Goal: Information Seeking & Learning: Learn about a topic

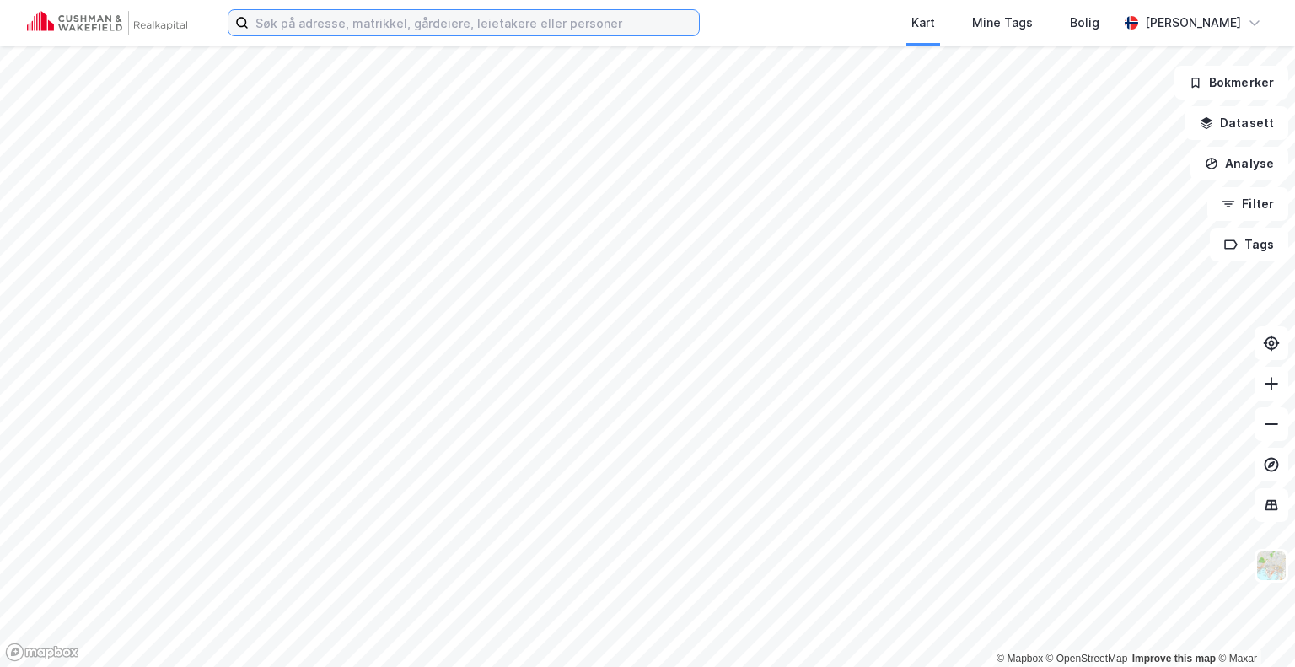
click at [553, 18] on input at bounding box center [474, 22] width 450 height 25
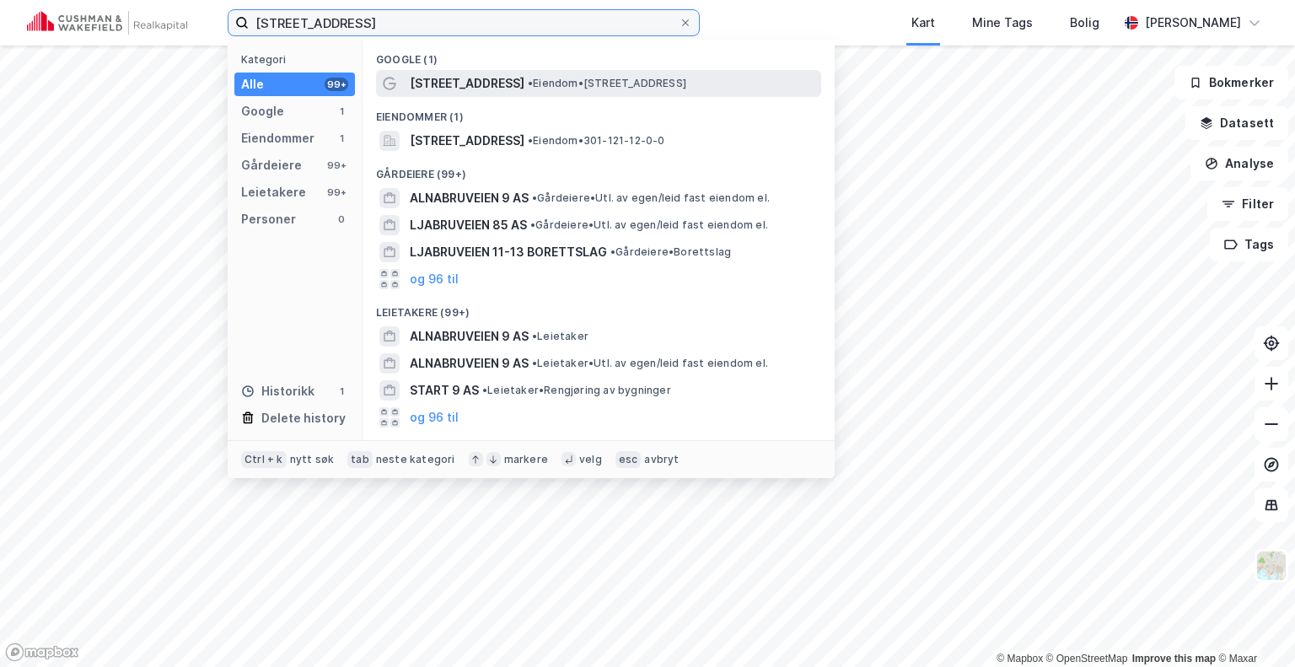
type input "[STREET_ADDRESS]"
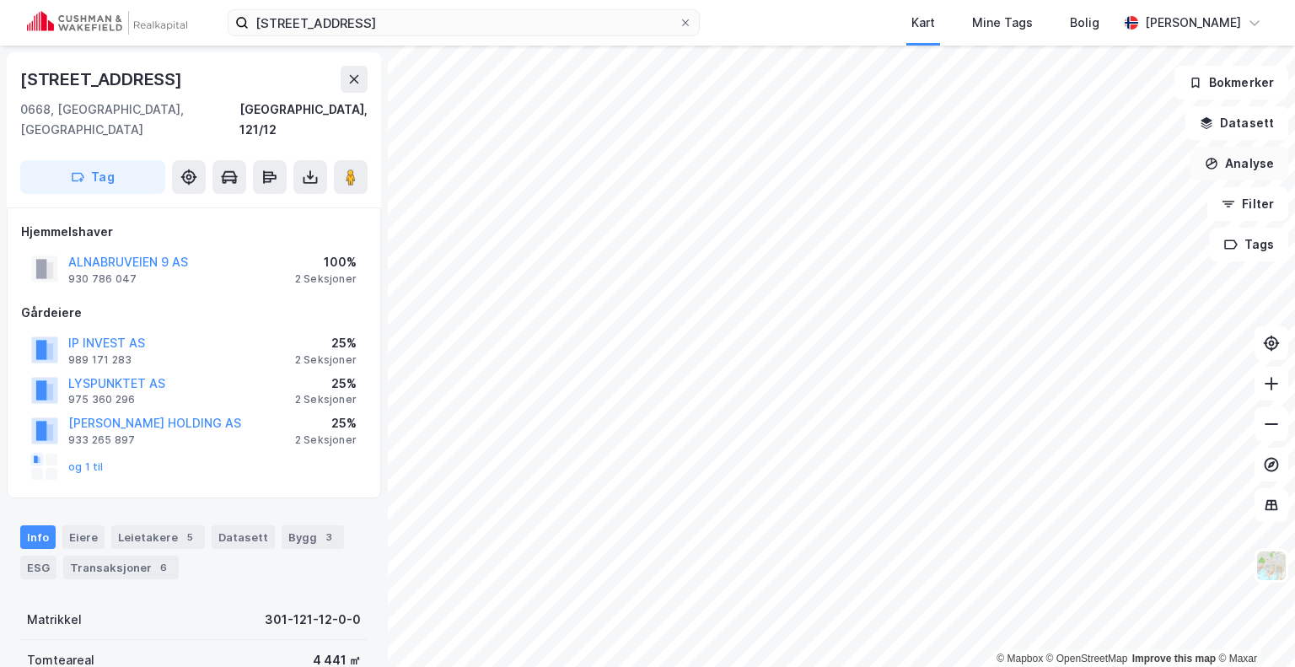
click at [1236, 164] on button "Analyse" at bounding box center [1239, 164] width 98 height 34
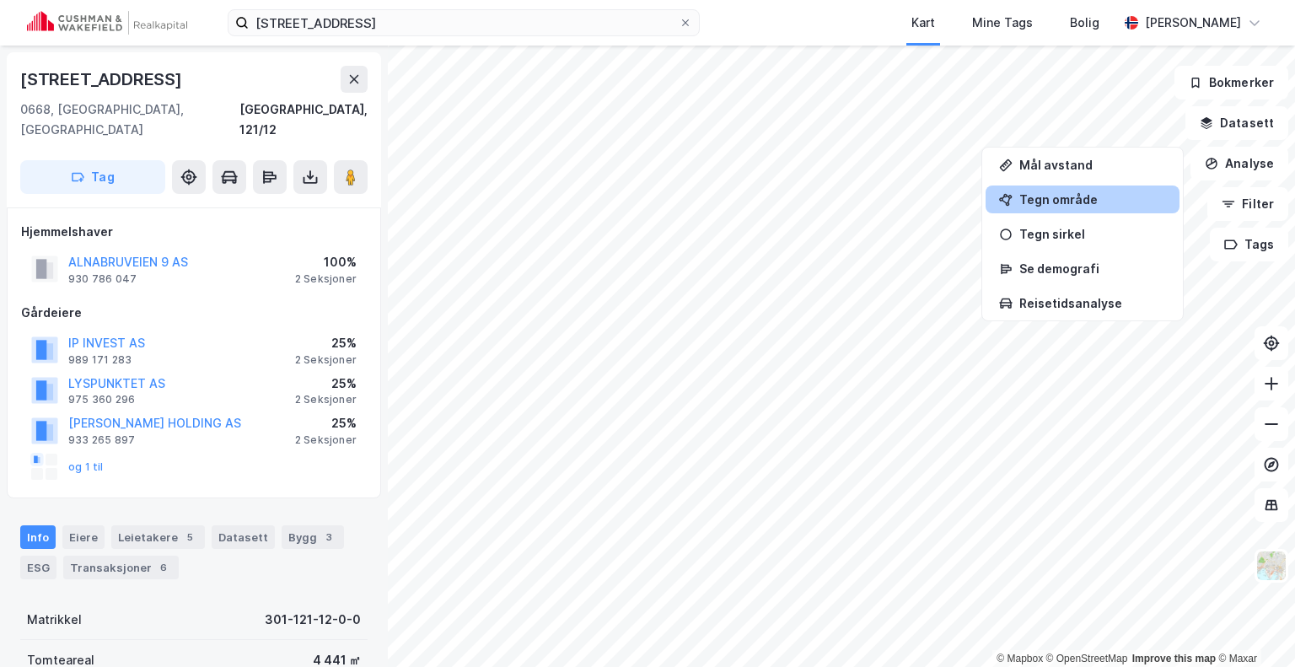
click at [1072, 201] on div "Tegn område" at bounding box center [1092, 199] width 147 height 14
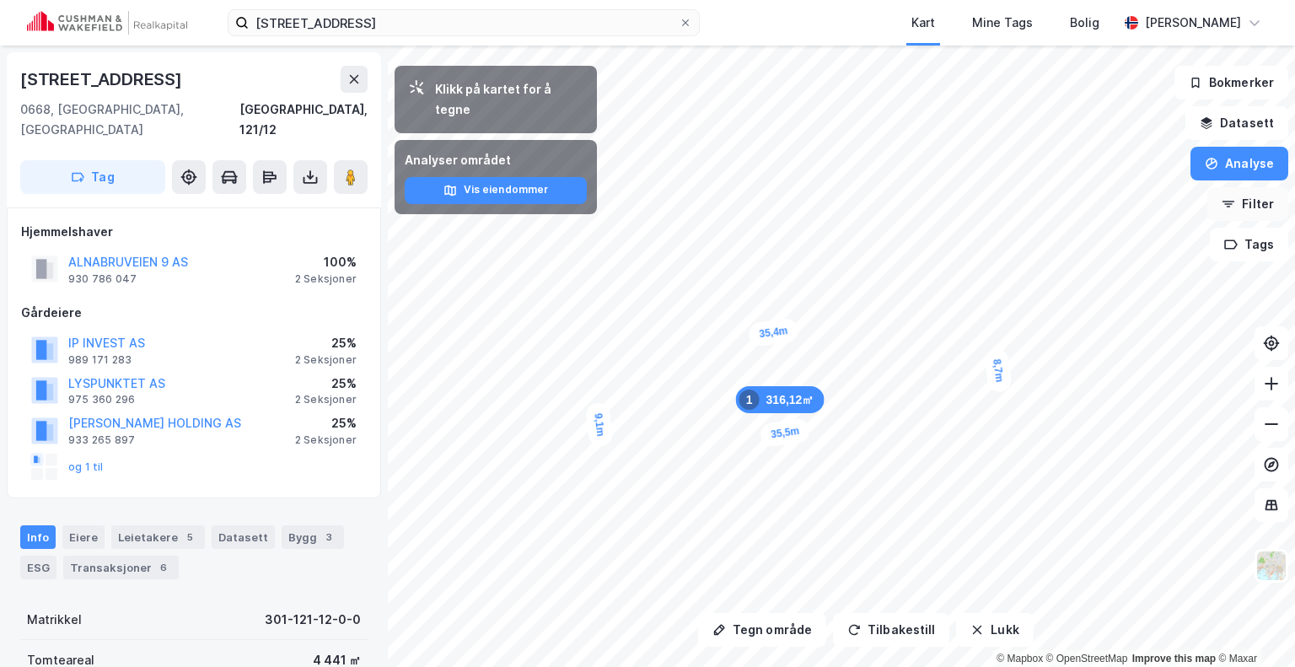
click at [1221, 218] on button "Filter" at bounding box center [1247, 204] width 81 height 34
